Goal: Task Accomplishment & Management: Manage account settings

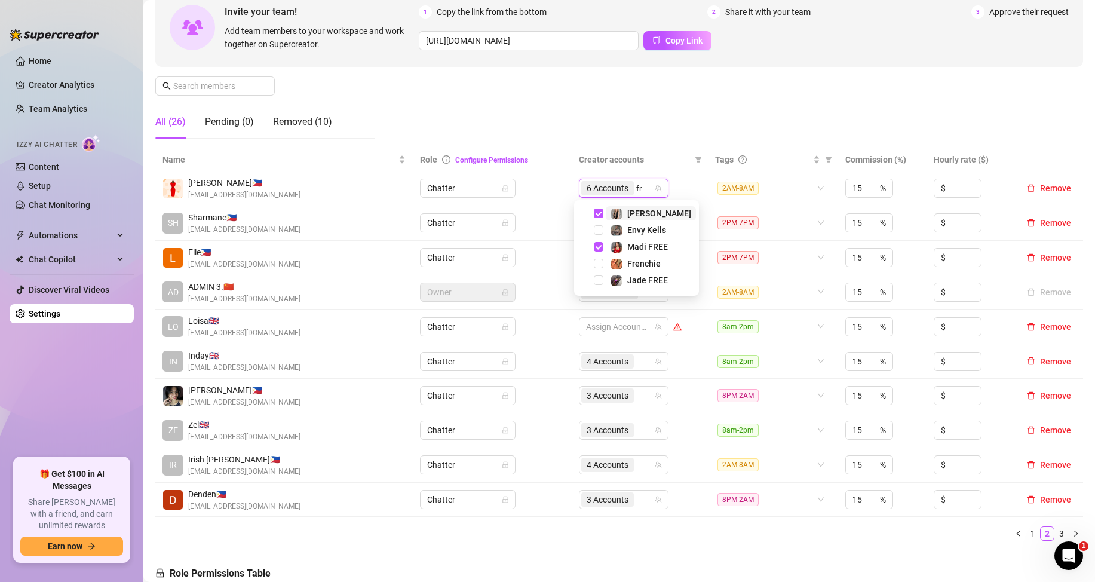
type input "fre"
click at [598, 263] on span "Select tree node" at bounding box center [599, 264] width 10 height 10
type input "[PERSON_NAME]"
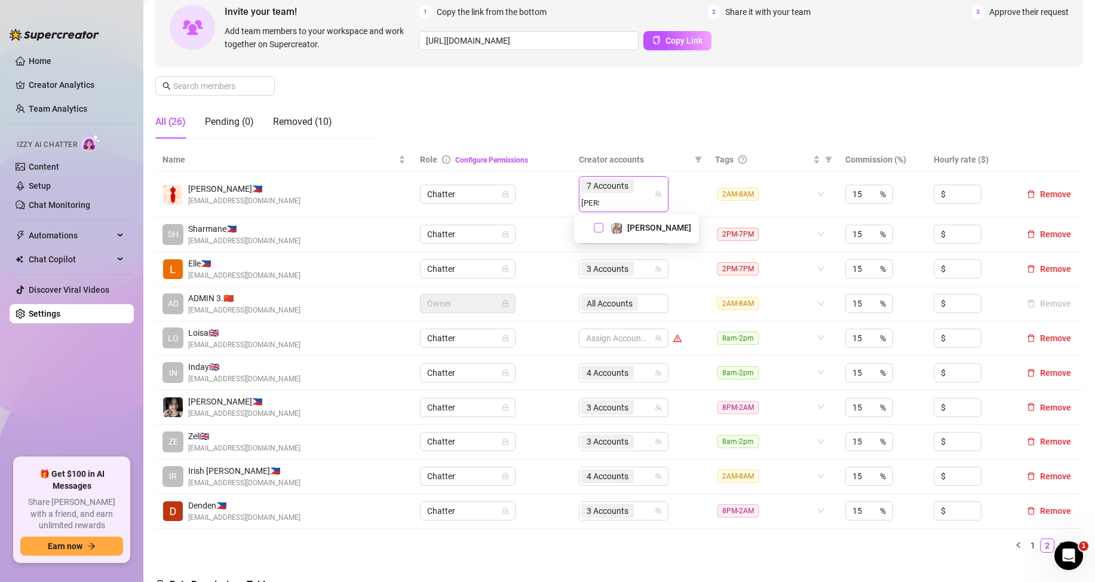
click at [600, 225] on span "Select tree node" at bounding box center [599, 228] width 10 height 10
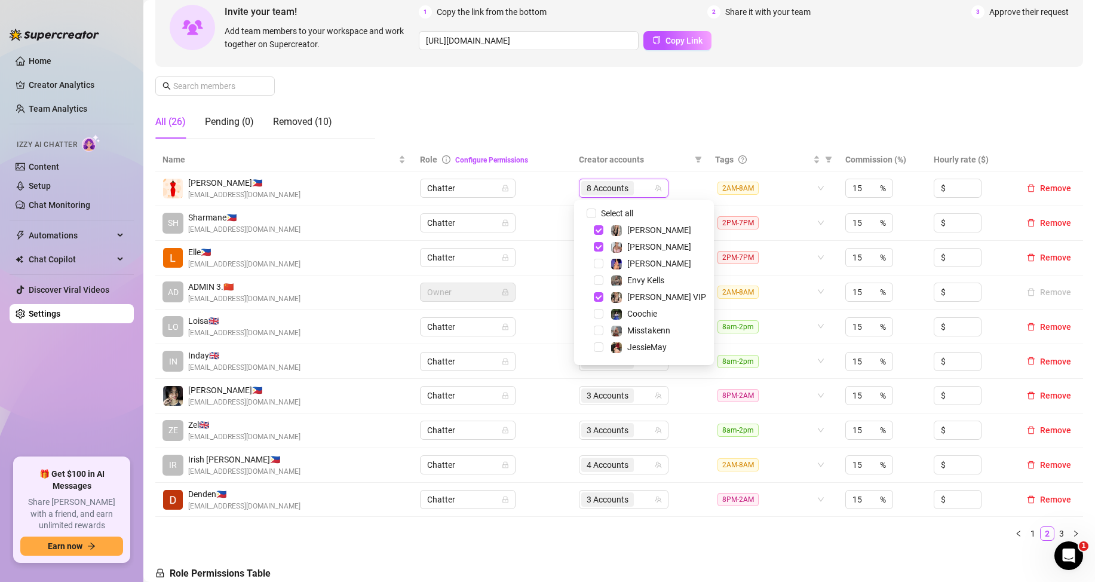
click at [689, 126] on div "Manage Team Members Manage your team members, their commission and hourly rate,…" at bounding box center [619, 48] width 928 height 199
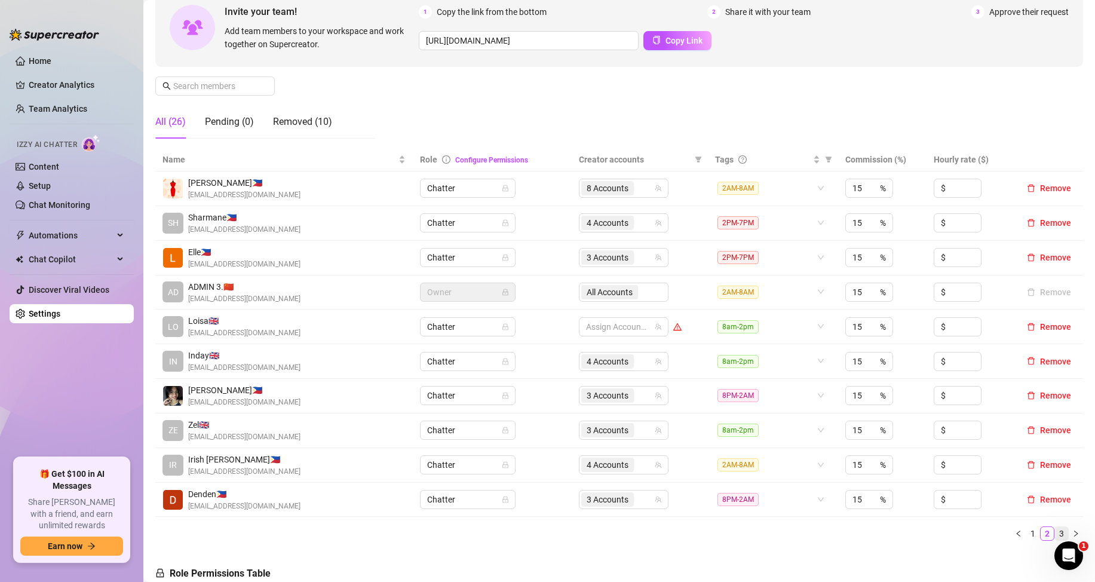
click at [1055, 530] on link "3" at bounding box center [1061, 533] width 13 height 13
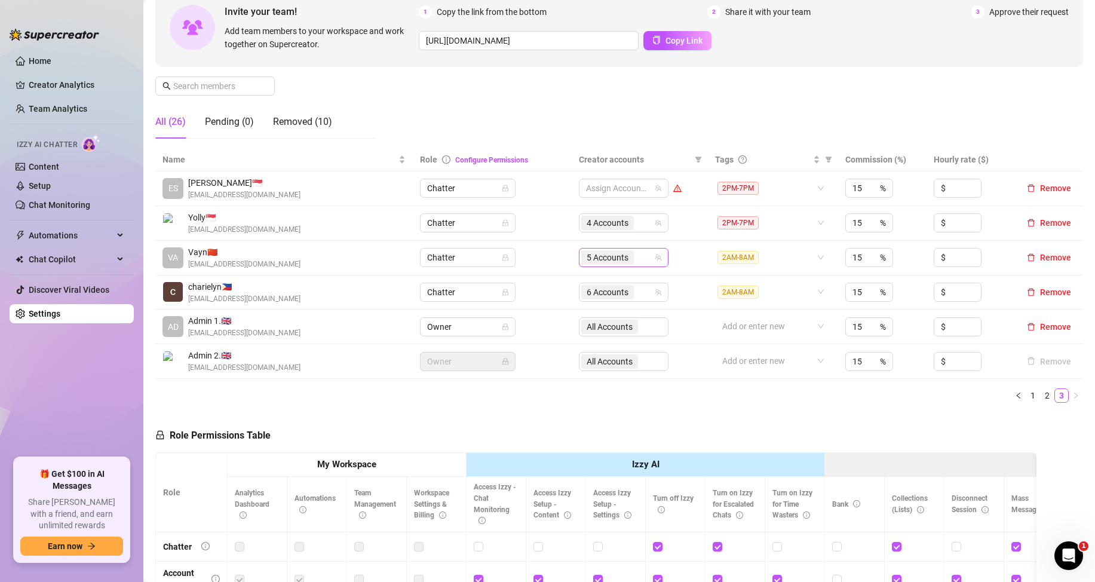
click at [638, 259] on div "5 Accounts" at bounding box center [617, 257] width 72 height 17
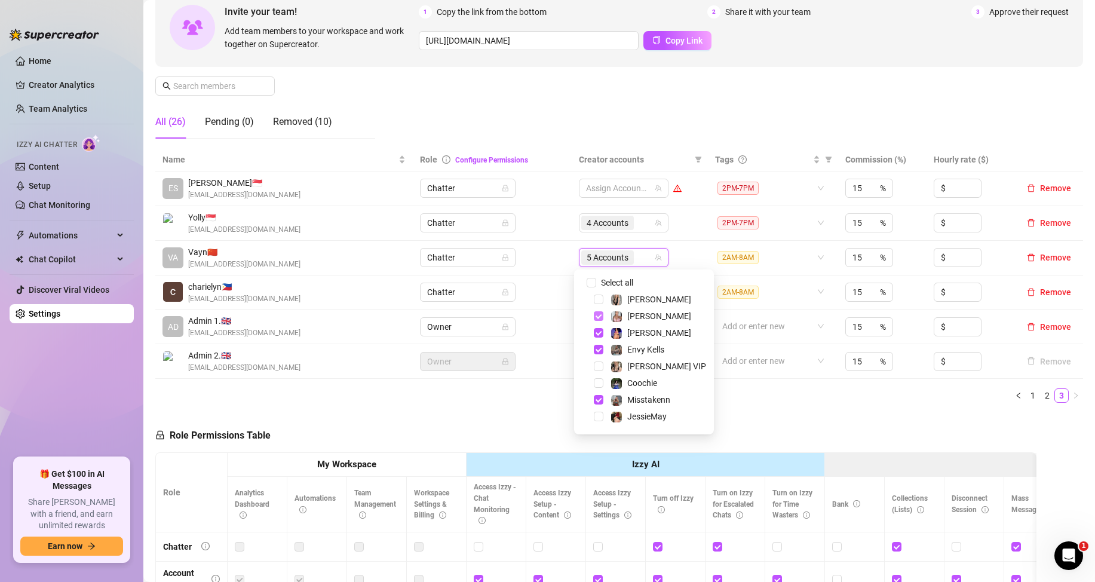
click at [599, 317] on span "Select tree node" at bounding box center [599, 316] width 10 height 10
click at [599, 380] on span "Select tree node" at bounding box center [599, 381] width 10 height 10
click at [753, 401] on ul "1 2 3" at bounding box center [619, 395] width 928 height 14
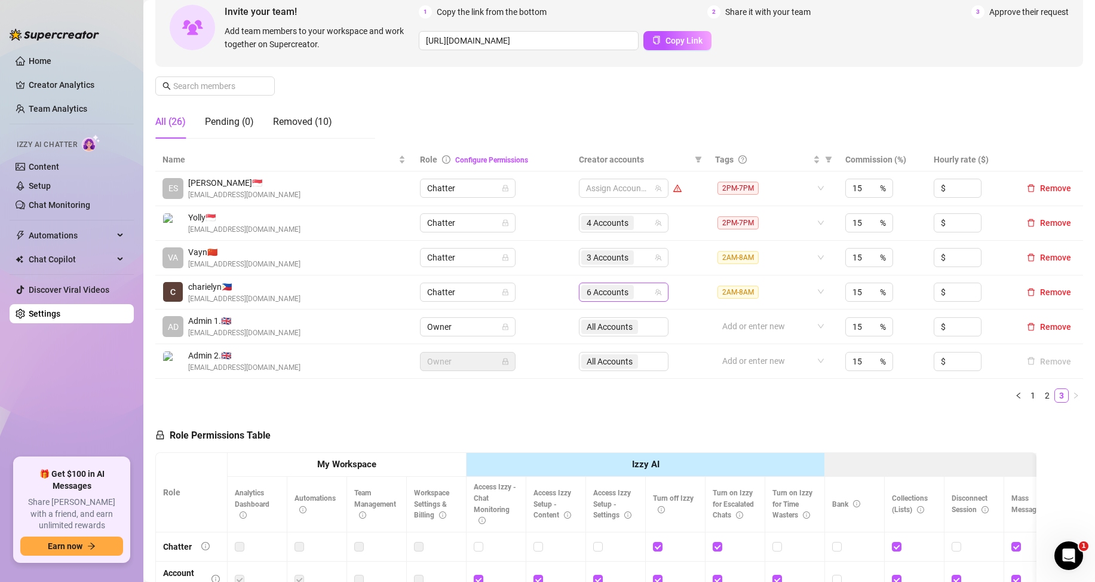
click at [636, 294] on input "search" at bounding box center [637, 292] width 2 height 14
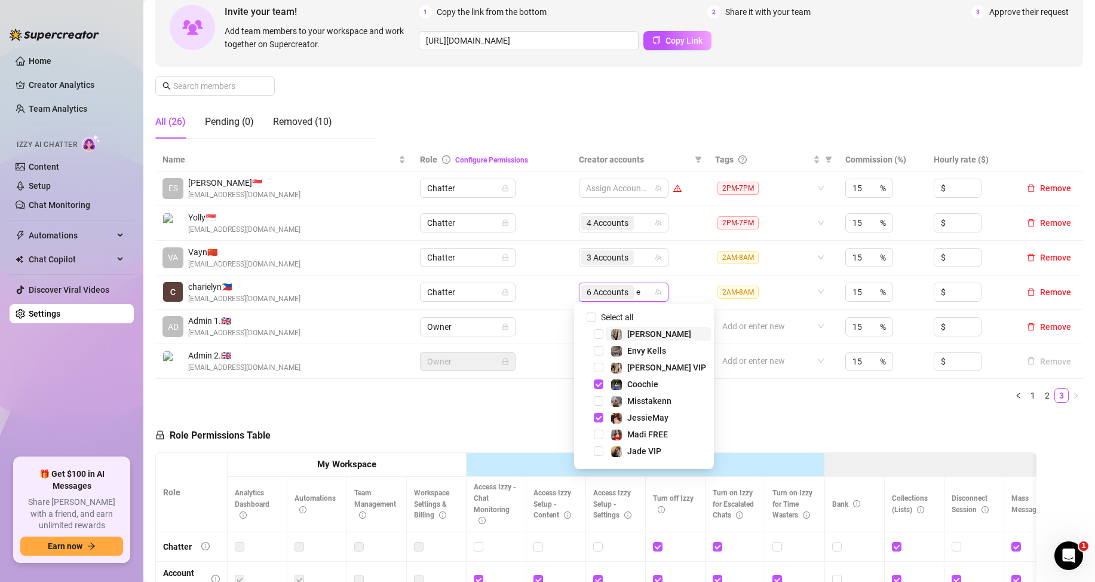
type input "en"
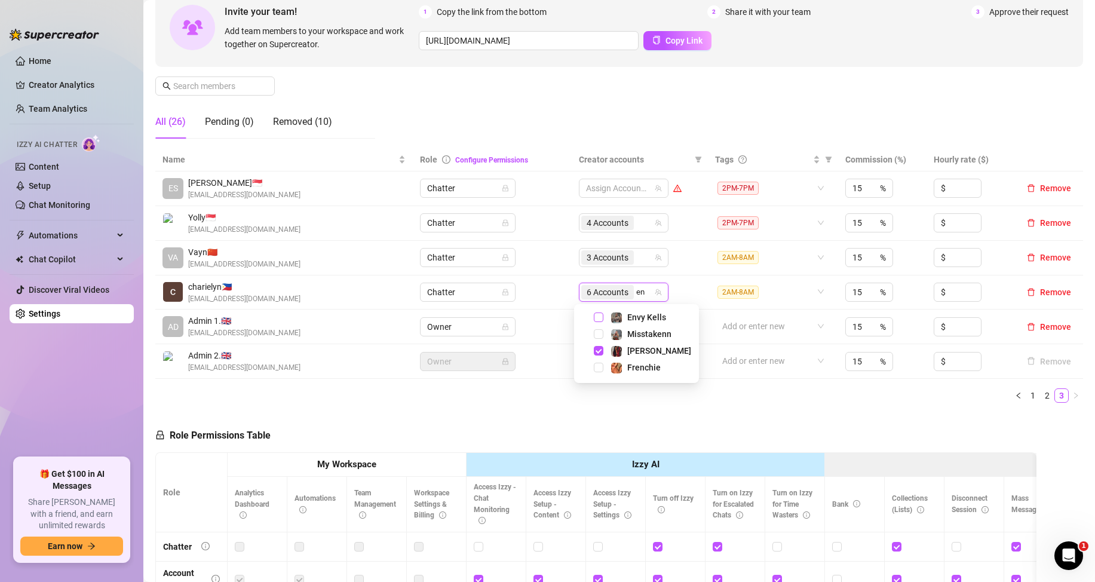
click at [595, 315] on span "Select tree node" at bounding box center [599, 317] width 10 height 10
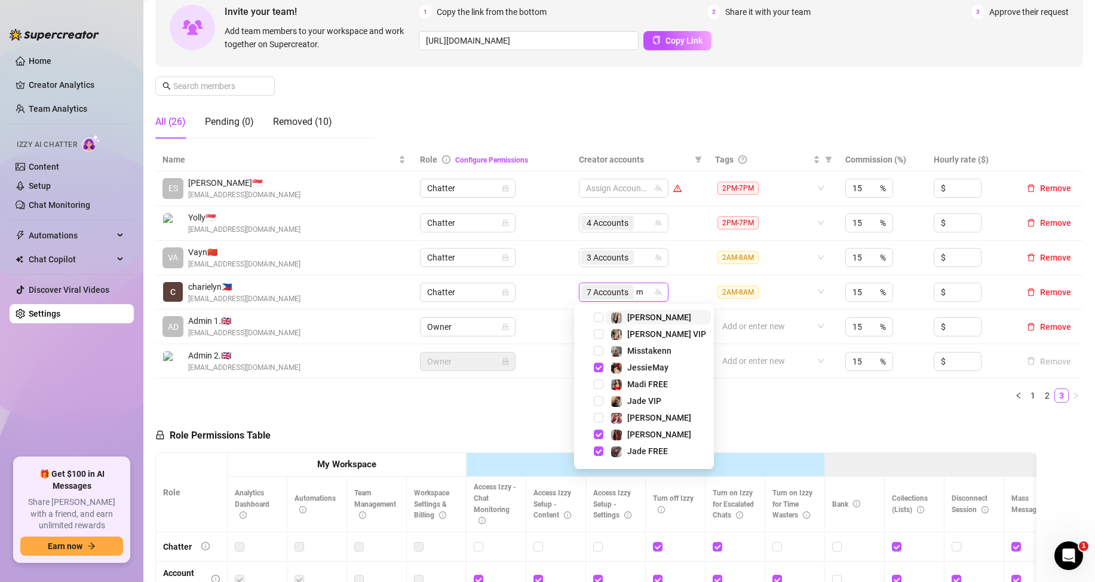
type input "mi"
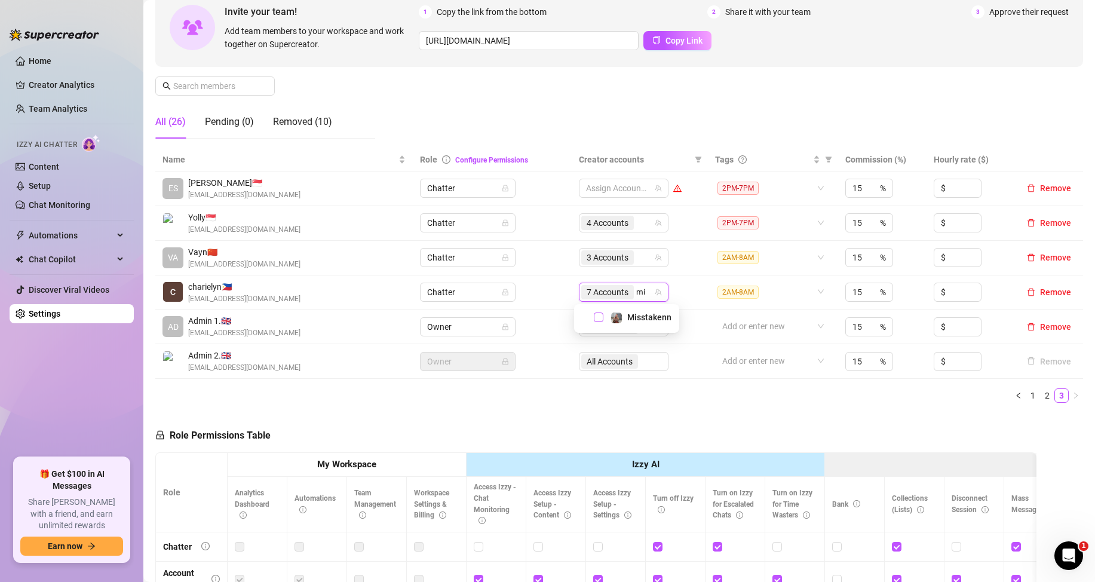
click at [599, 319] on span "Select tree node" at bounding box center [599, 317] width 10 height 10
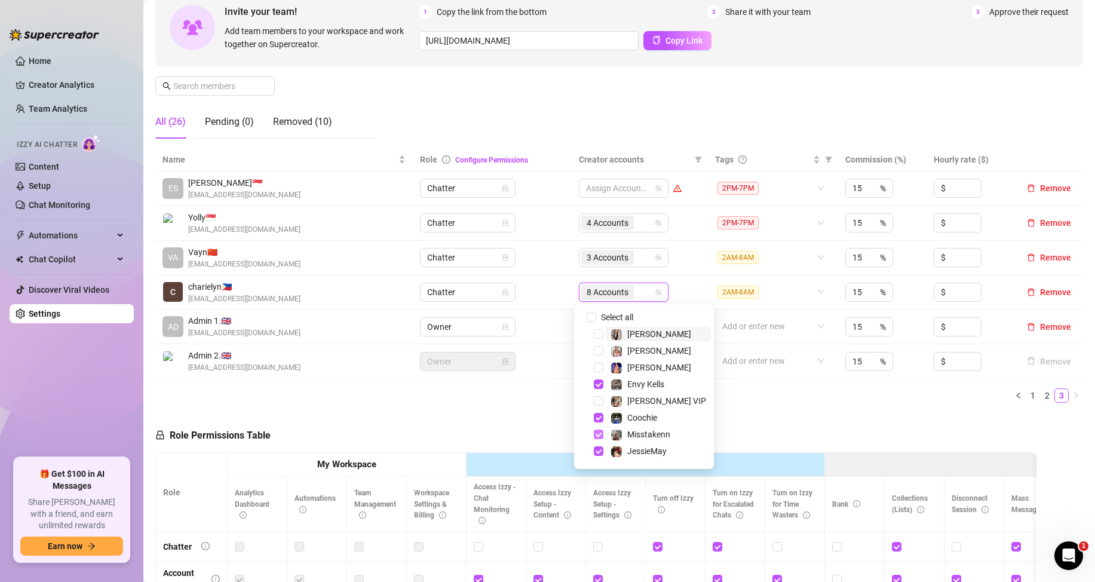
type input "c"
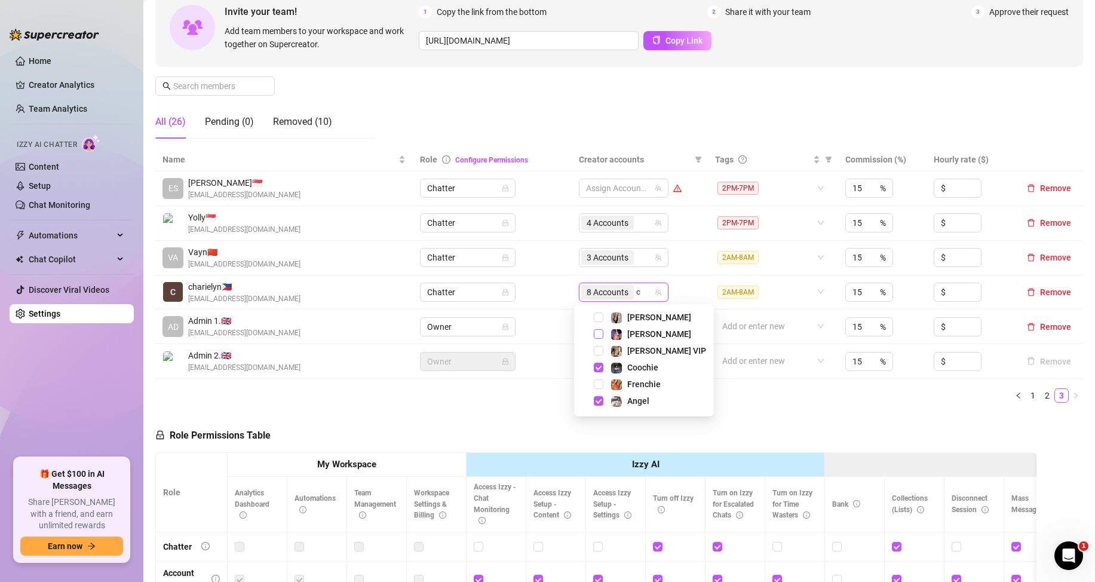
click at [598, 336] on span "Select tree node" at bounding box center [599, 334] width 10 height 10
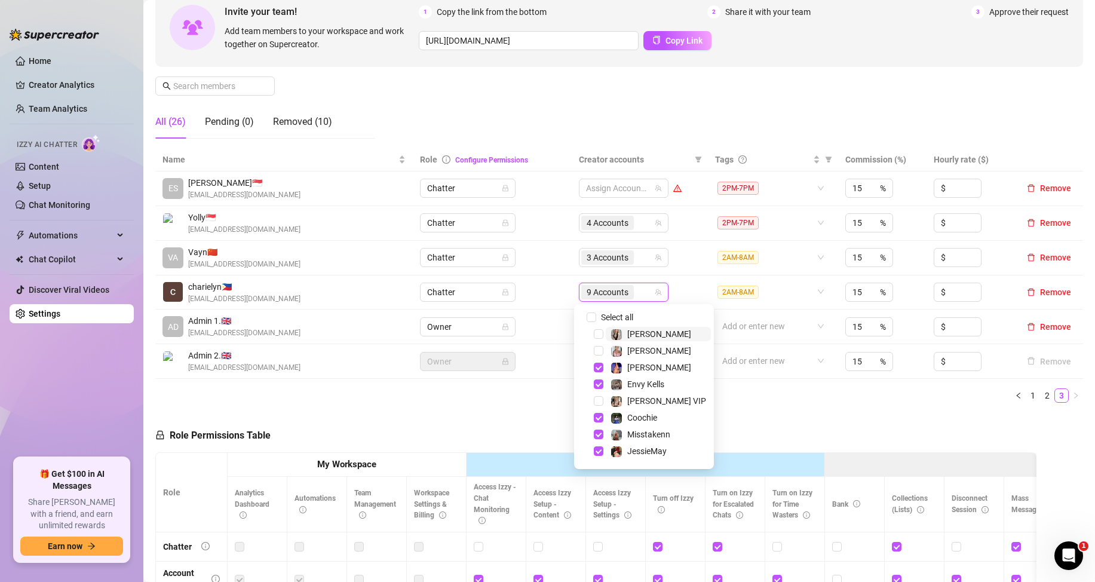
click at [868, 417] on div "Role Permissions Table Role My Workspace Izzy AI OnlyFans Side Menu OnlyFans Ch…" at bounding box center [595, 581] width 881 height 339
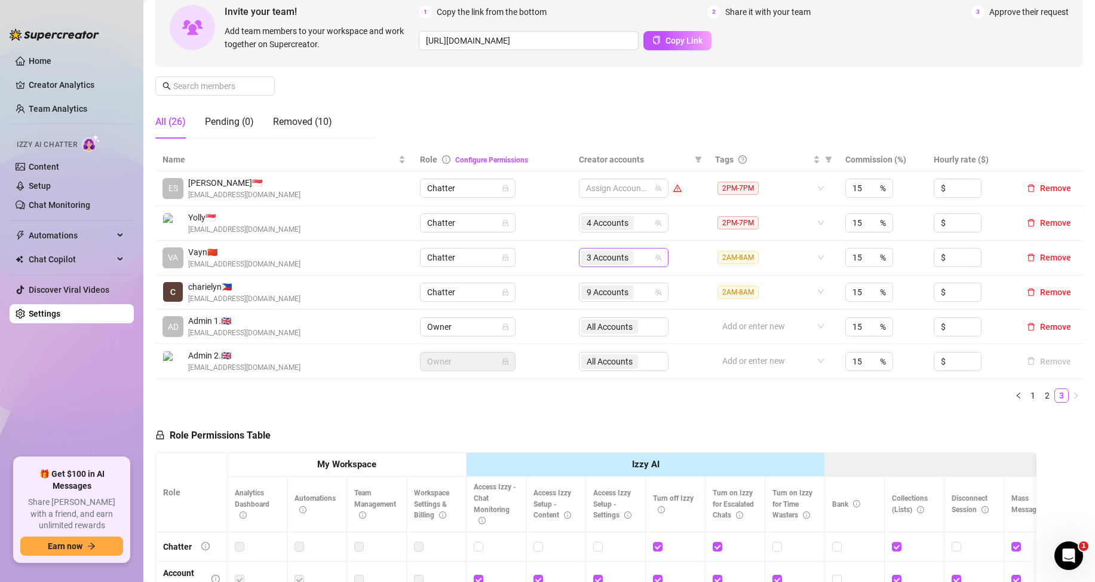
click at [636, 262] on div "3 Accounts" at bounding box center [617, 257] width 72 height 17
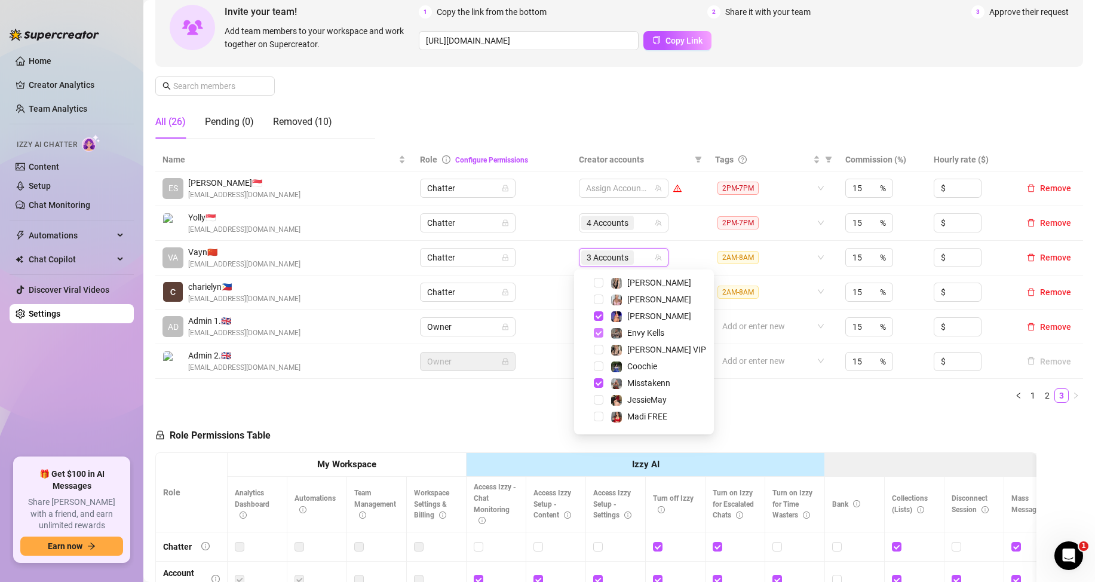
drag, startPoint x: 597, startPoint y: 315, endPoint x: 596, endPoint y: 329, distance: 14.3
click at [597, 315] on span "Select tree node" at bounding box center [599, 316] width 10 height 10
click at [596, 331] on span "Select tree node" at bounding box center [599, 333] width 10 height 10
click at [595, 384] on span "Select tree node" at bounding box center [599, 383] width 10 height 10
click at [731, 398] on ul "1 2 3" at bounding box center [619, 395] width 928 height 14
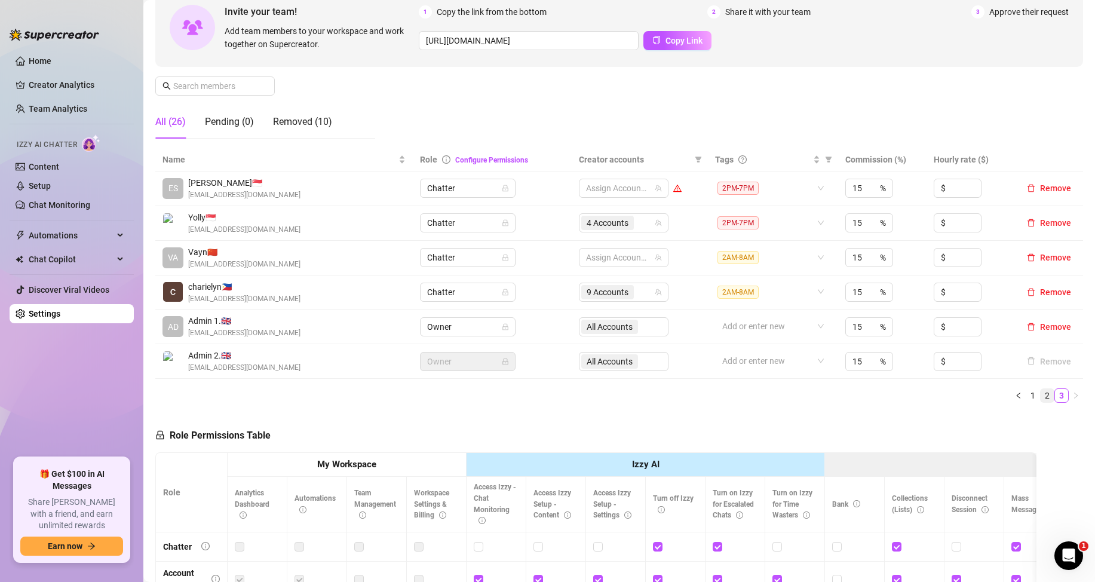
click at [1040, 392] on link "2" at bounding box center [1046, 395] width 13 height 13
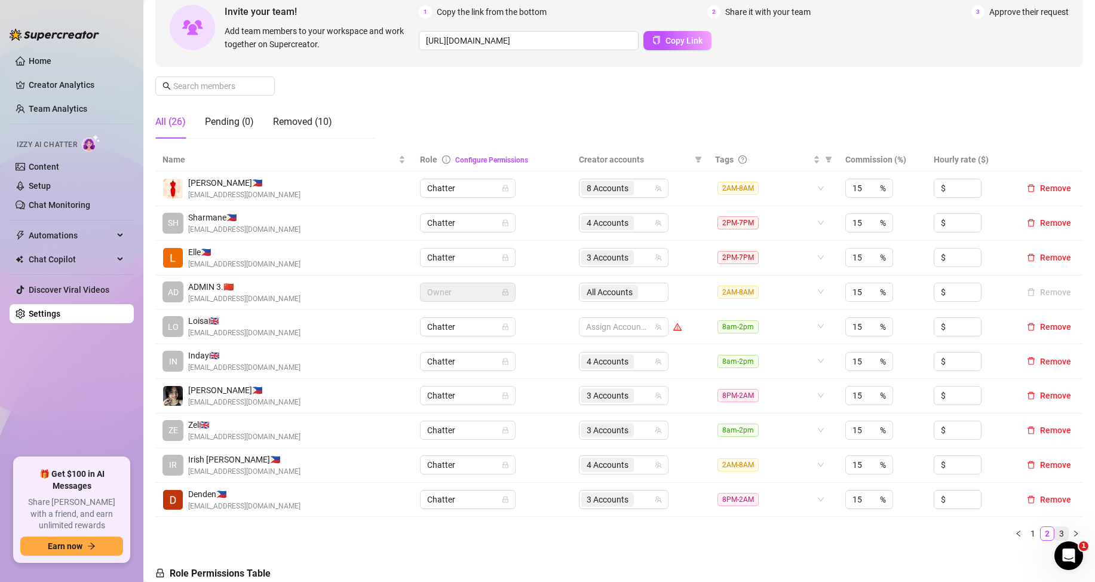
click at [1054, 526] on li "3" at bounding box center [1061, 533] width 14 height 14
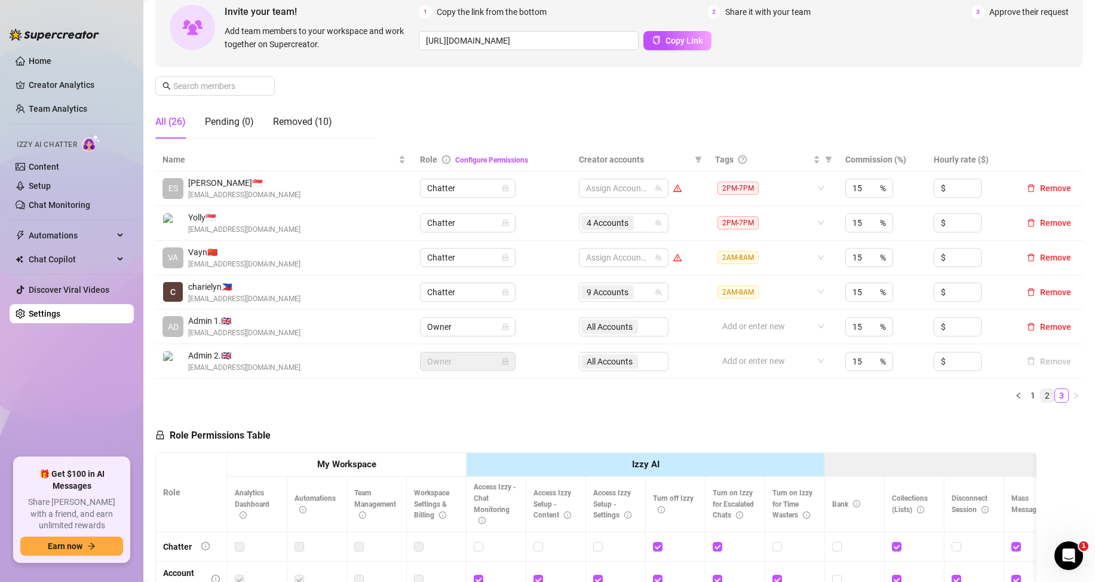
click at [1040, 389] on link "2" at bounding box center [1046, 395] width 13 height 13
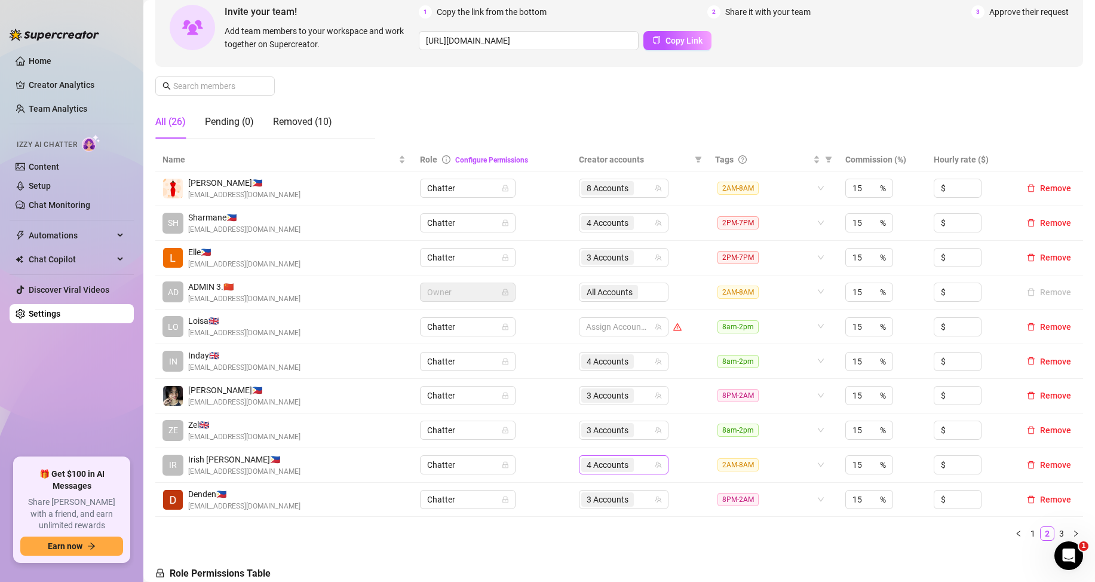
click at [635, 468] on div "4 Accounts" at bounding box center [617, 464] width 72 height 17
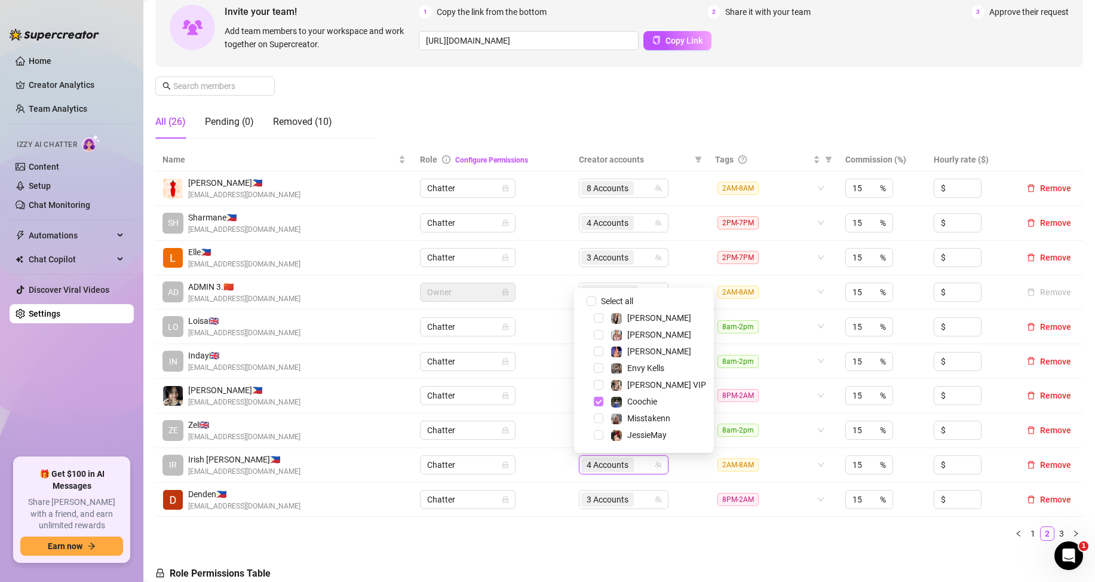
click at [599, 402] on span "Select tree node" at bounding box center [599, 402] width 10 height 10
click at [599, 402] on span "Select tree node" at bounding box center [599, 404] width 10 height 10
click at [600, 372] on span "Select tree node" at bounding box center [599, 371] width 10 height 10
click at [601, 318] on span "Select tree node" at bounding box center [599, 320] width 10 height 10
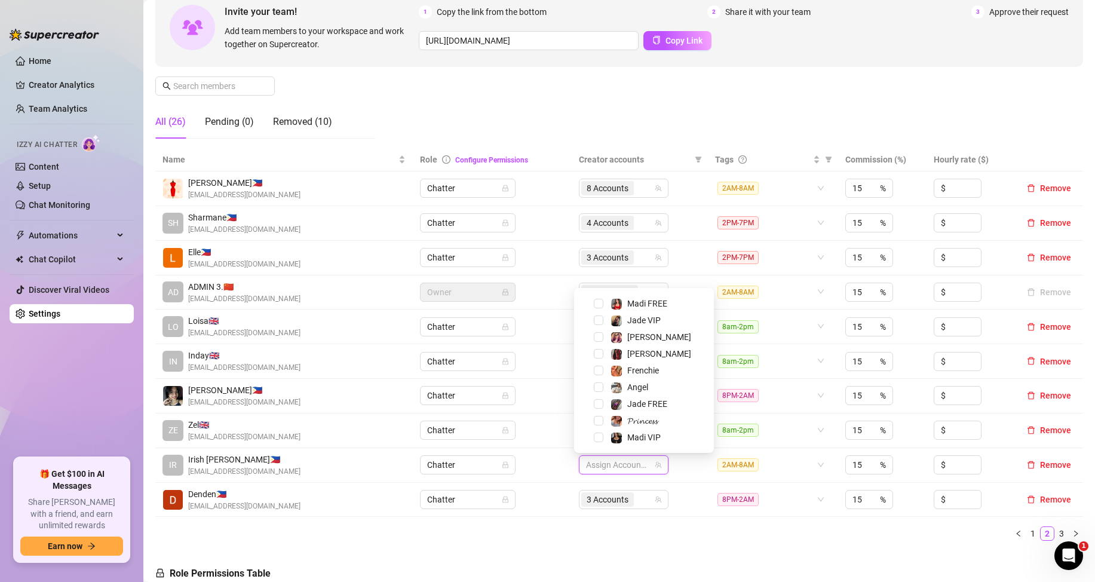
click at [786, 96] on div "Manage Team Members Manage your team members, their commission and hourly rate,…" at bounding box center [619, 48] width 928 height 199
